Goal: Task Accomplishment & Management: Use online tool/utility

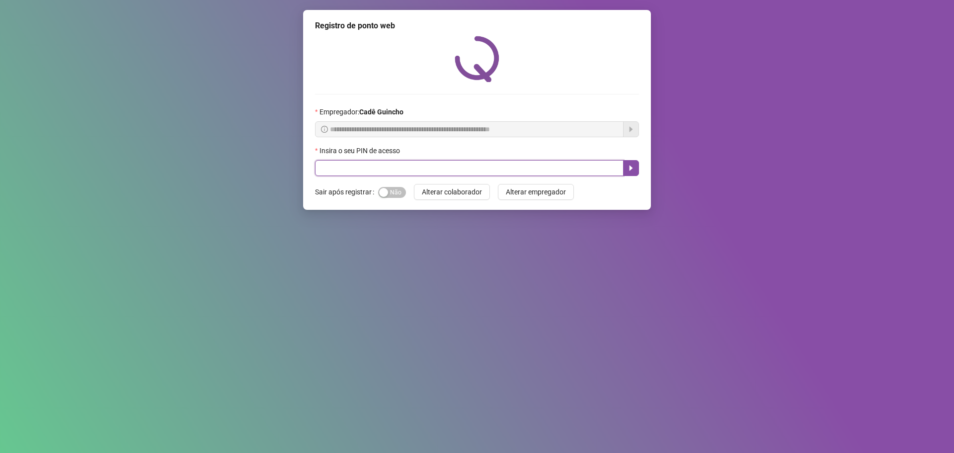
click at [324, 166] on input "text" at bounding box center [469, 168] width 309 height 16
type input "*****"
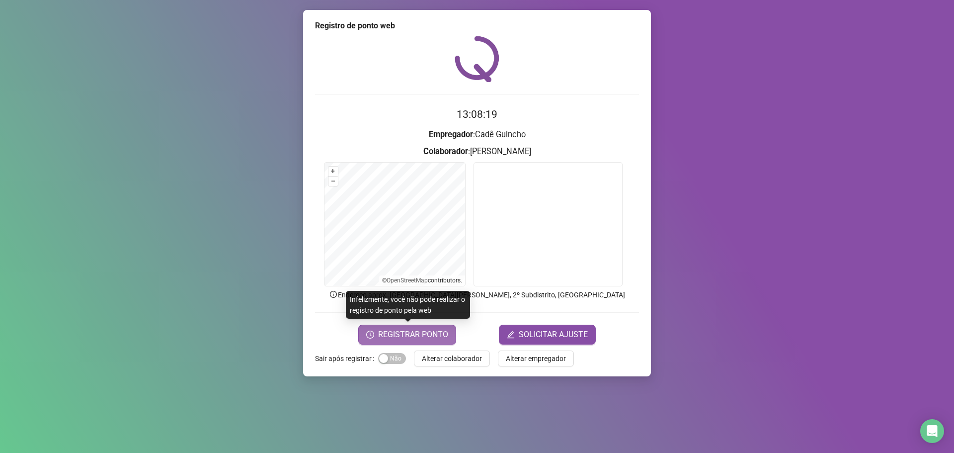
click at [380, 337] on span "REGISTRAR PONTO" at bounding box center [413, 335] width 70 height 12
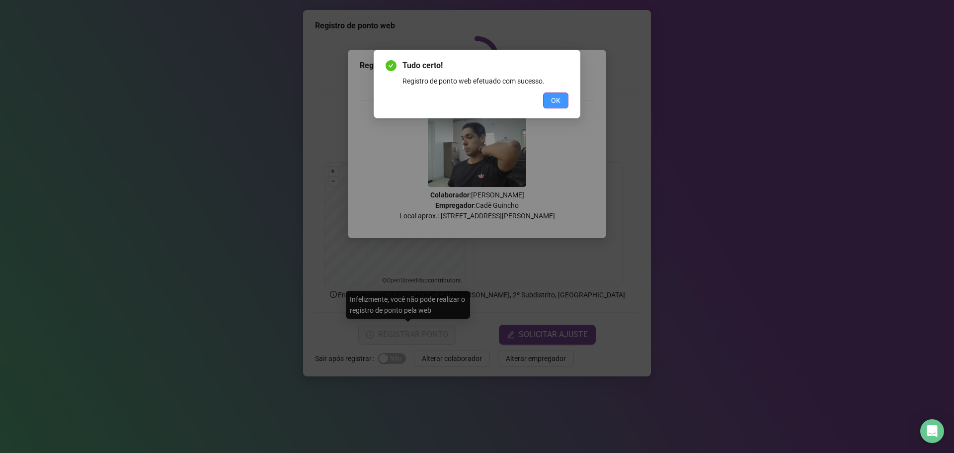
click at [554, 103] on span "OK" at bounding box center [555, 100] width 9 height 11
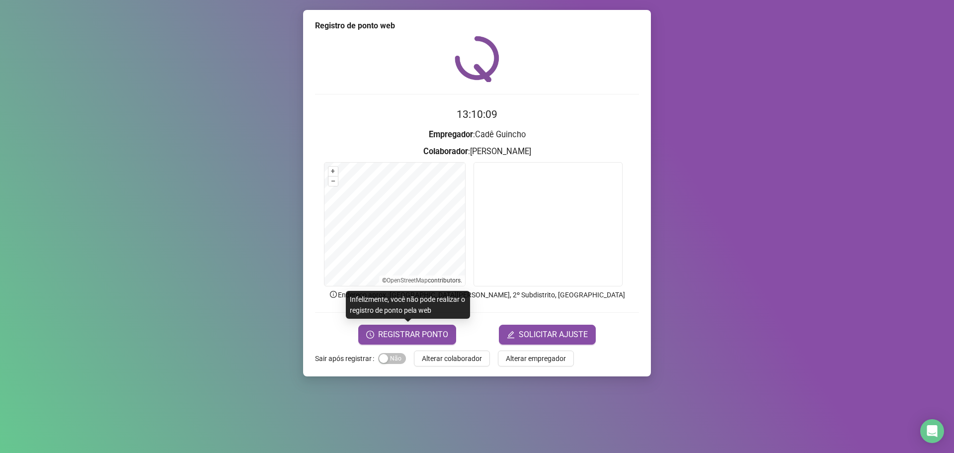
drag, startPoint x: 368, startPoint y: 318, endPoint x: 369, endPoint y: 324, distance: 5.5
click at [368, 319] on body "Página inicial Registrar ponto Espelho de ponto Meus registros Minhas solicitaç…" at bounding box center [477, 226] width 954 height 453
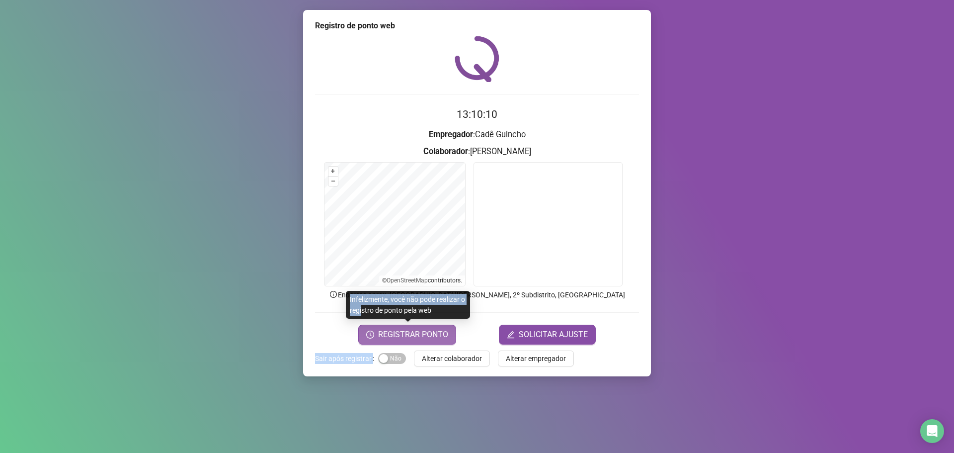
click at [373, 328] on button "REGISTRAR PONTO" at bounding box center [407, 335] width 98 height 20
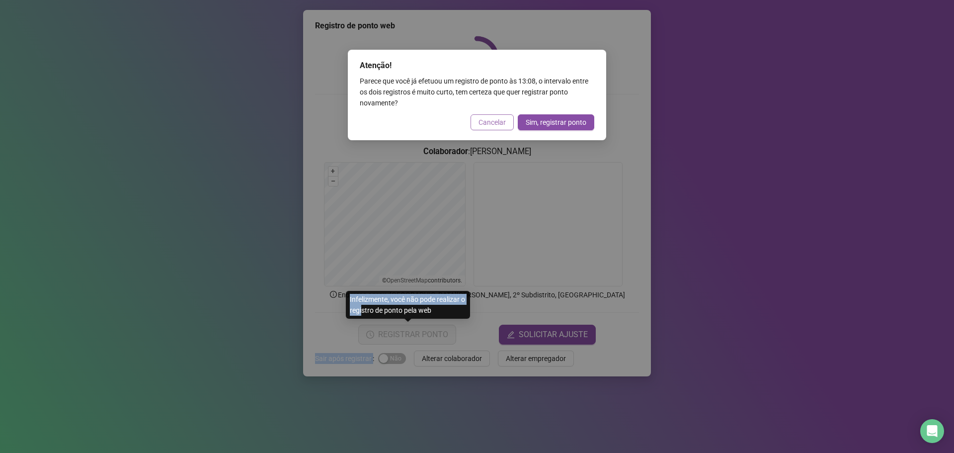
click at [488, 125] on span "Cancelar" at bounding box center [492, 122] width 27 height 11
